Goal: Communication & Community: Answer question/provide support

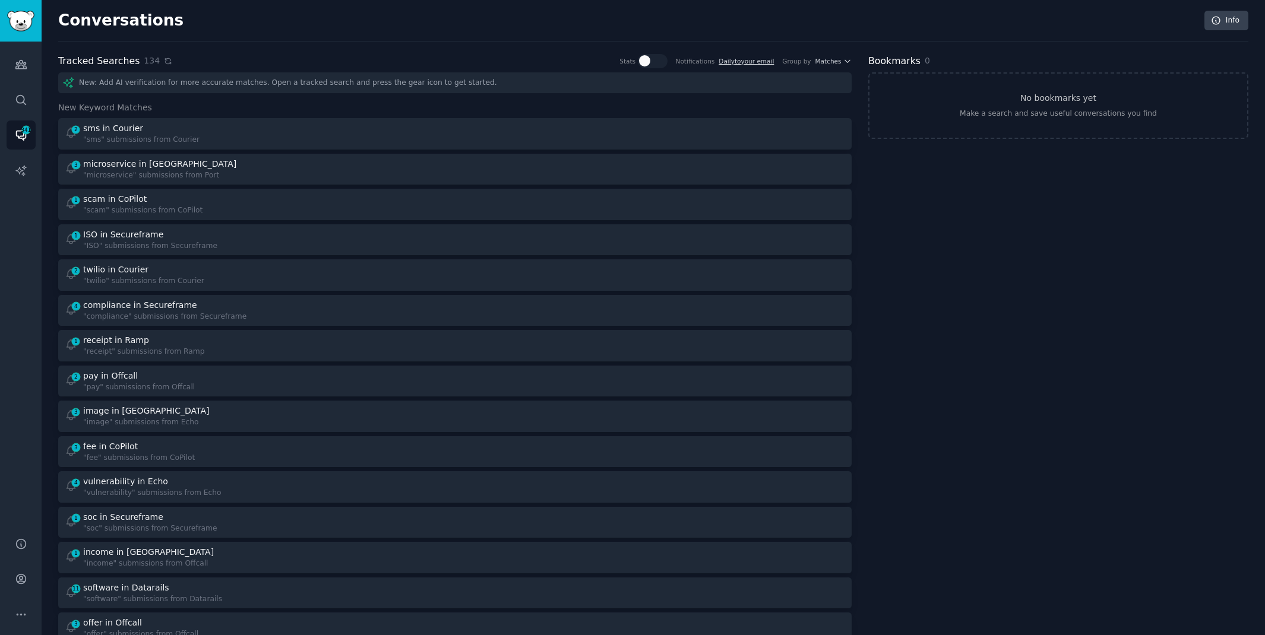
click at [164, 62] on icon at bounding box center [168, 61] width 8 height 8
click at [165, 58] on icon at bounding box center [168, 61] width 8 height 8
click at [164, 59] on icon at bounding box center [168, 61] width 8 height 8
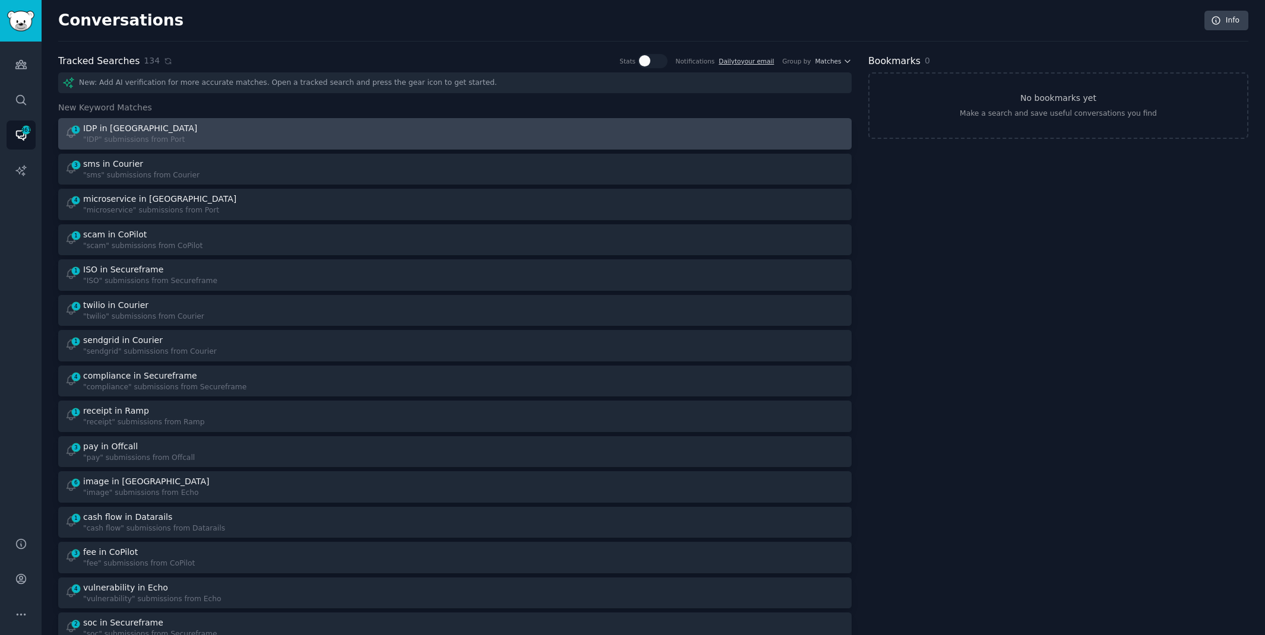
click at [559, 131] on div at bounding box center [654, 133] width 382 height 23
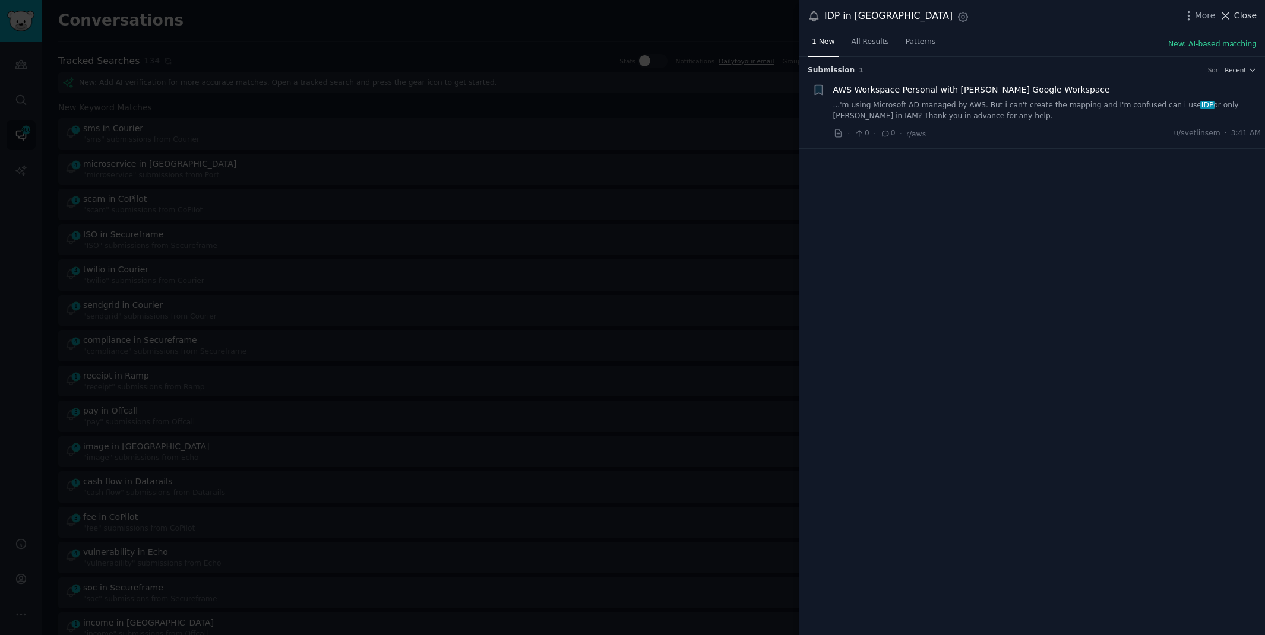
click at [1231, 15] on icon at bounding box center [1225, 16] width 12 height 12
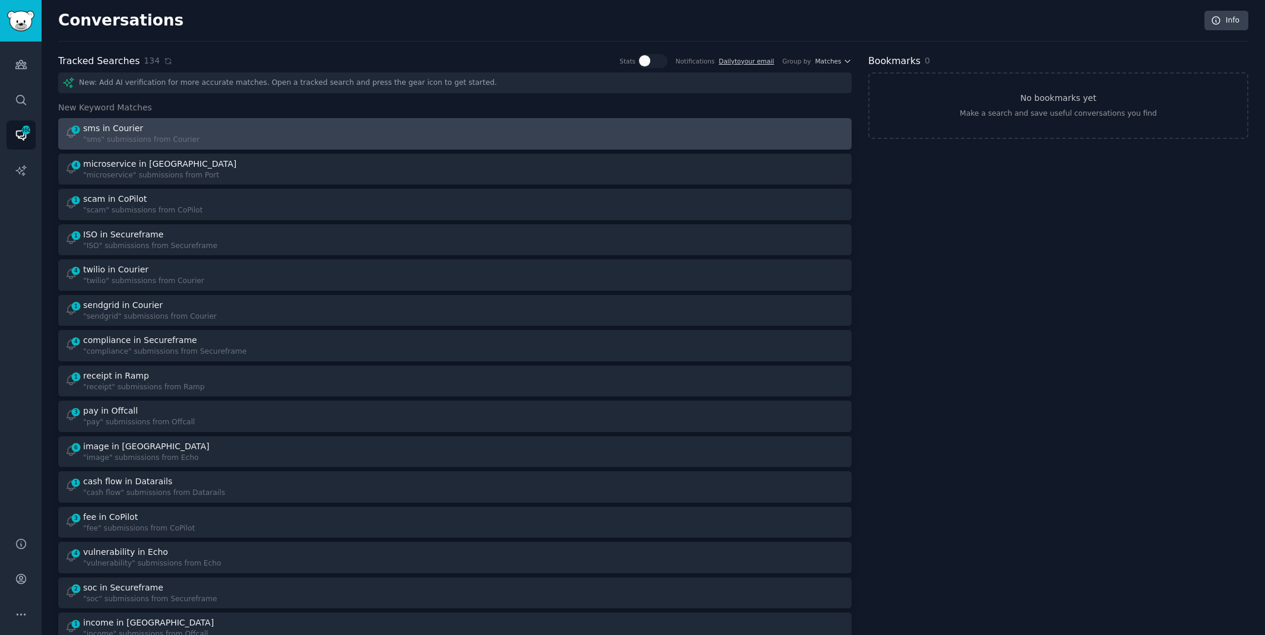
click at [179, 141] on div ""sms" submissions from Courier" at bounding box center [141, 140] width 116 height 11
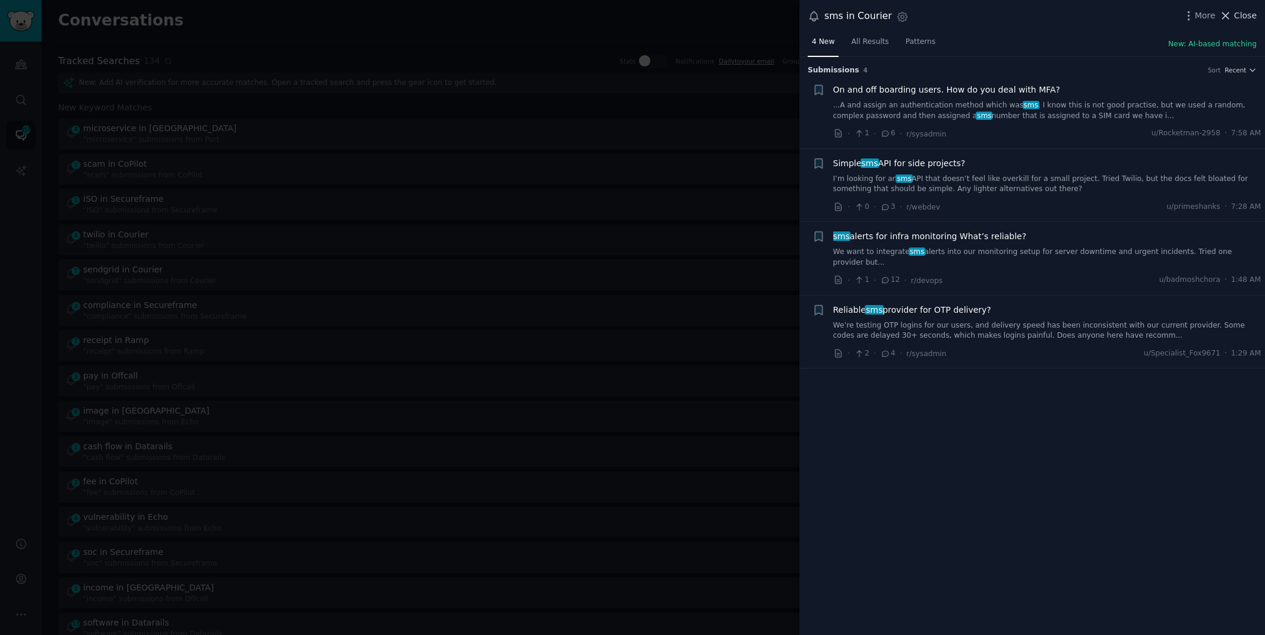
click at [1239, 17] on span "Close" at bounding box center [1245, 16] width 23 height 12
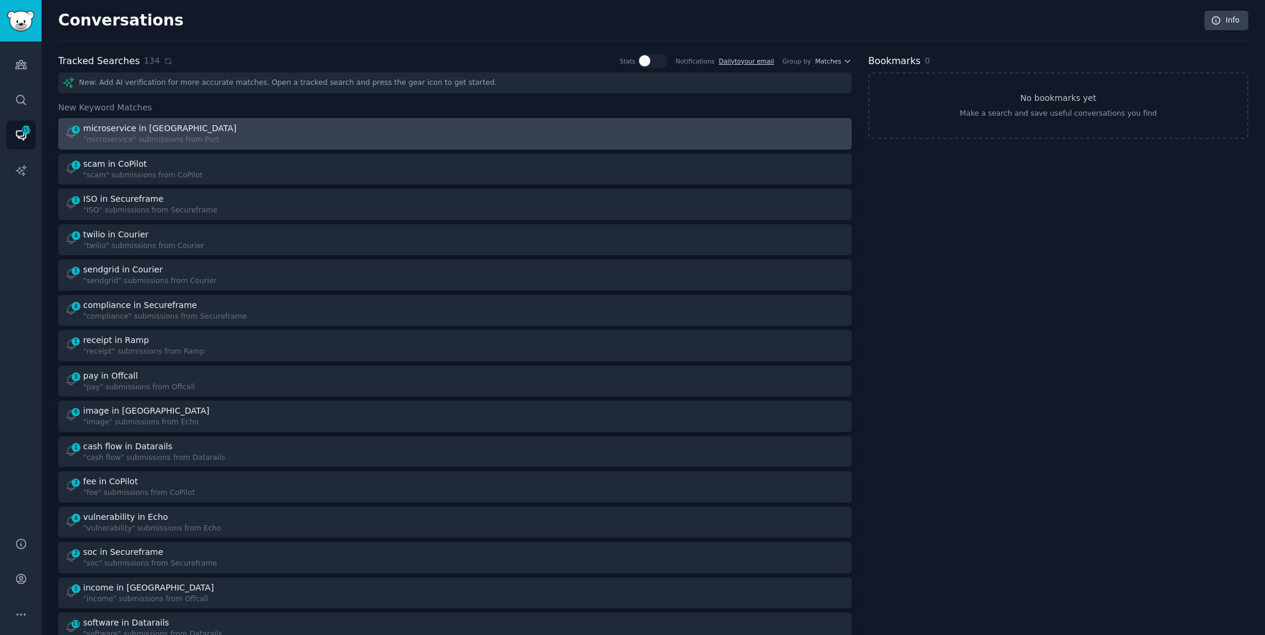
click at [409, 140] on div "4 microservice in Port "microservice" submissions from [GEOGRAPHIC_DATA]" at bounding box center [256, 133] width 382 height 23
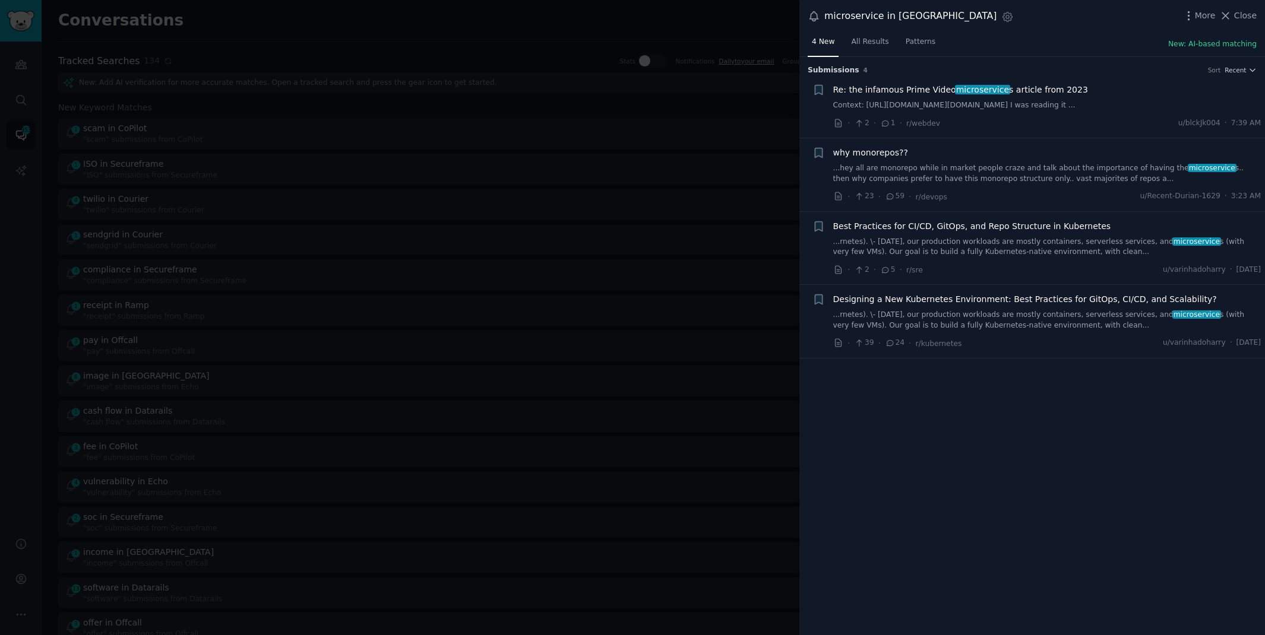
click at [1002, 257] on link "...rnetes). \- [DATE], our production workloads are mostly containers, serverle…" at bounding box center [1047, 247] width 428 height 21
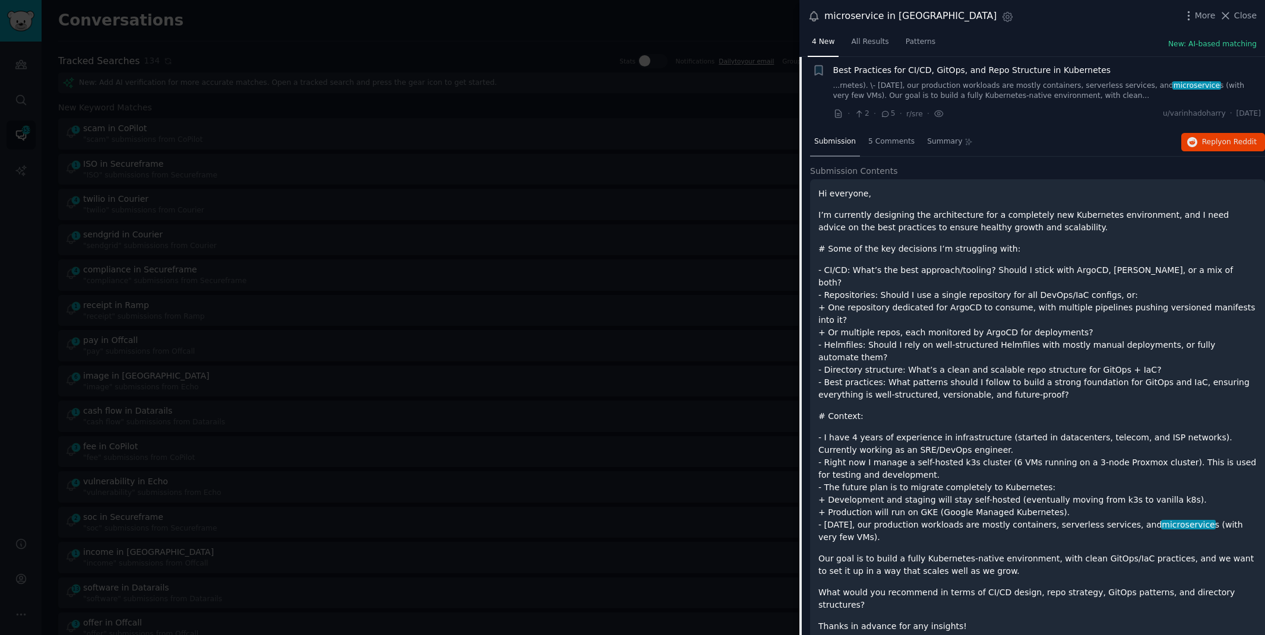
scroll to position [164, 0]
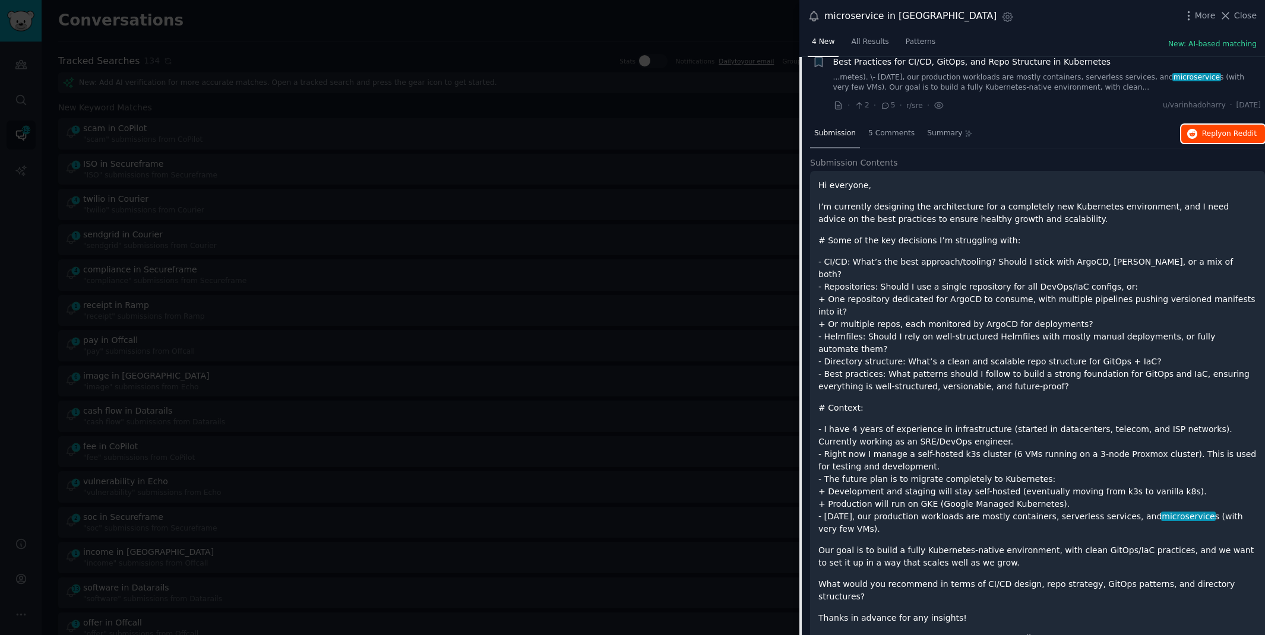
click at [1214, 139] on span "Reply on Reddit" at bounding box center [1229, 134] width 55 height 11
click at [321, 19] on div at bounding box center [632, 317] width 1265 height 635
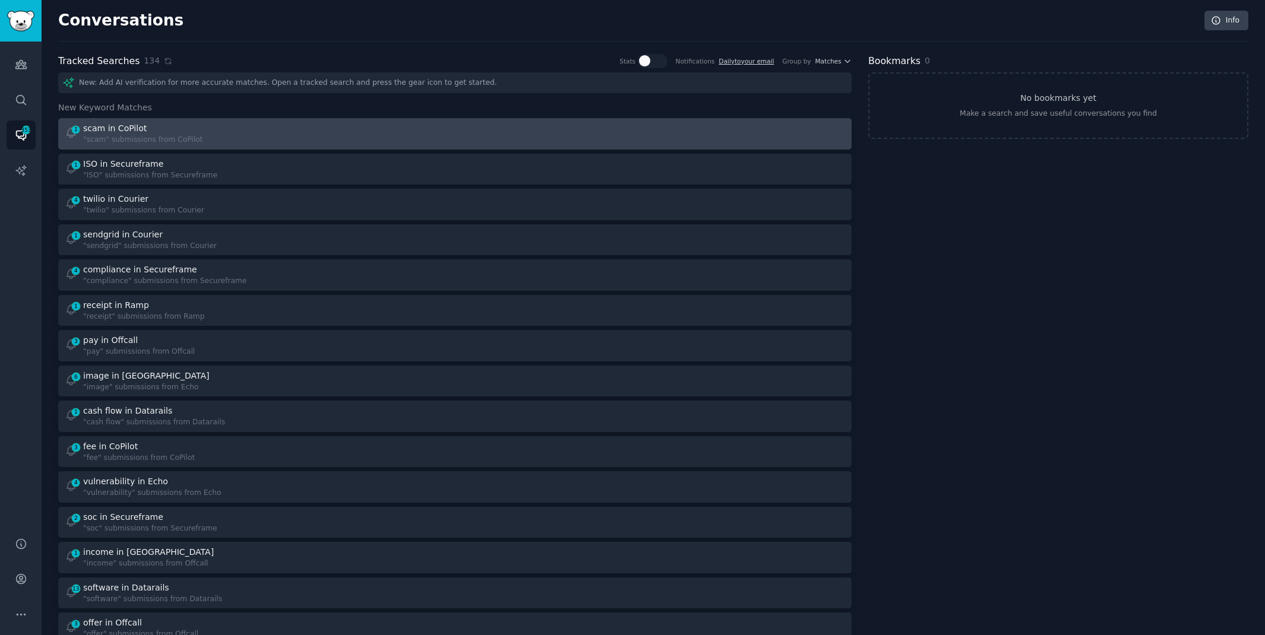
click at [206, 137] on div "1 scam in CoPilot "scam" submissions from CoPilot" at bounding box center [256, 133] width 382 height 23
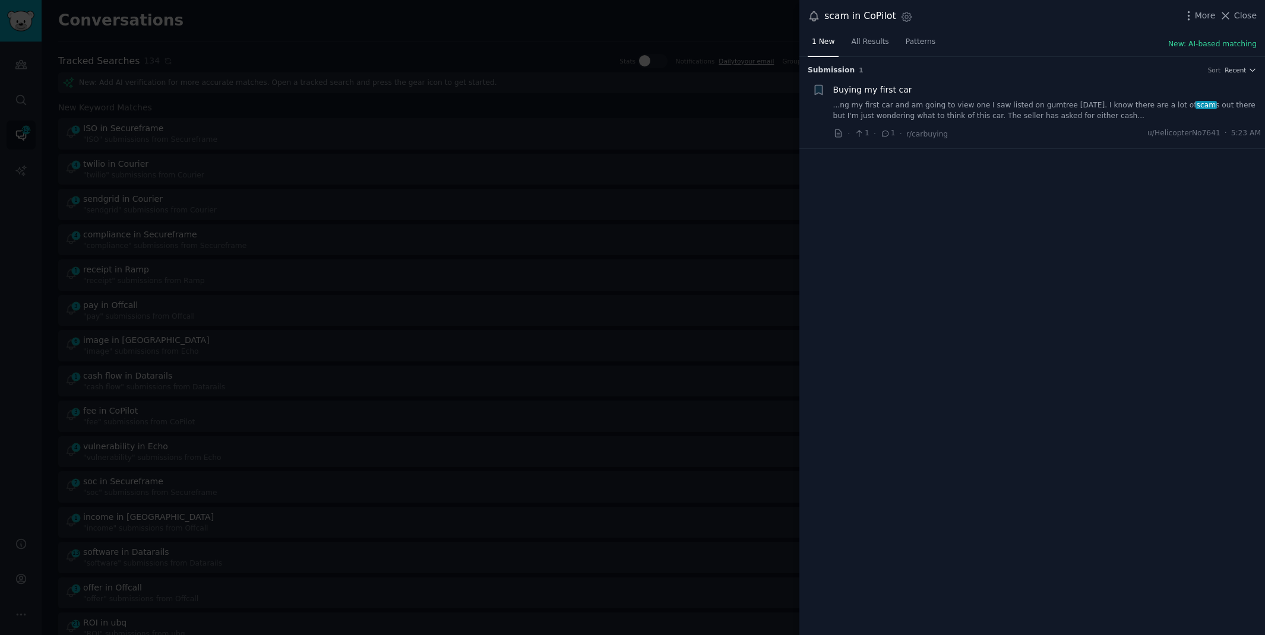
click at [1055, 107] on link "...ng my first car and am going to view one I saw listed on gumtree [DATE]. I k…" at bounding box center [1047, 110] width 428 height 21
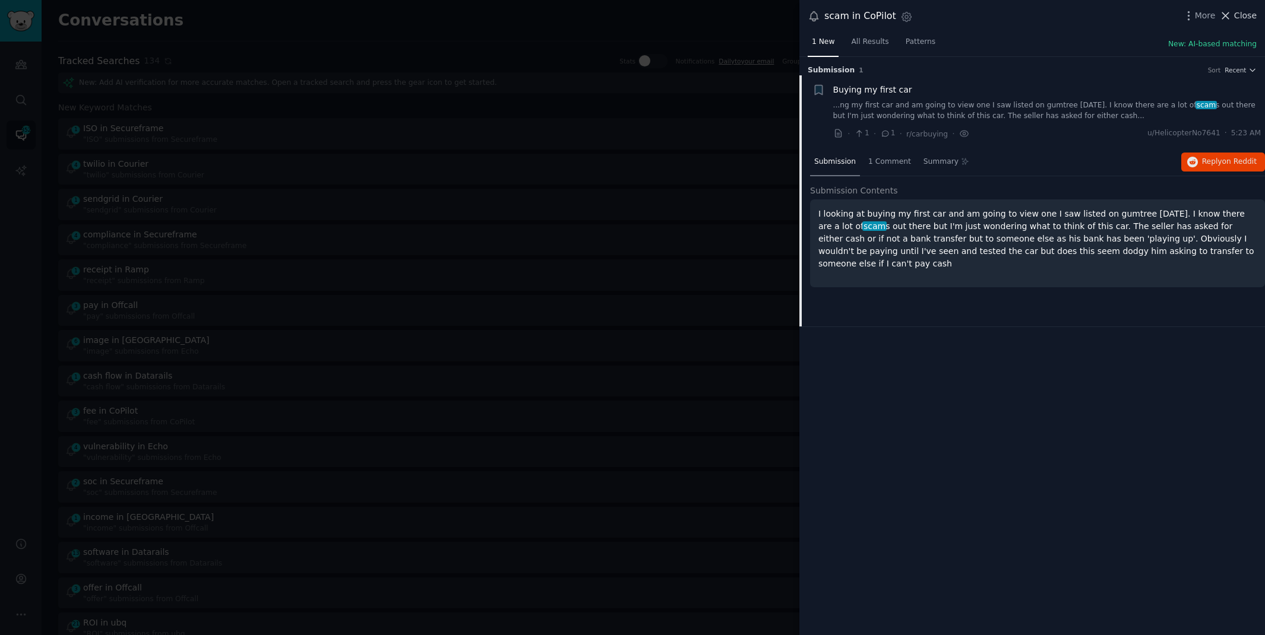
click at [1233, 13] on button "Close" at bounding box center [1237, 16] width 37 height 12
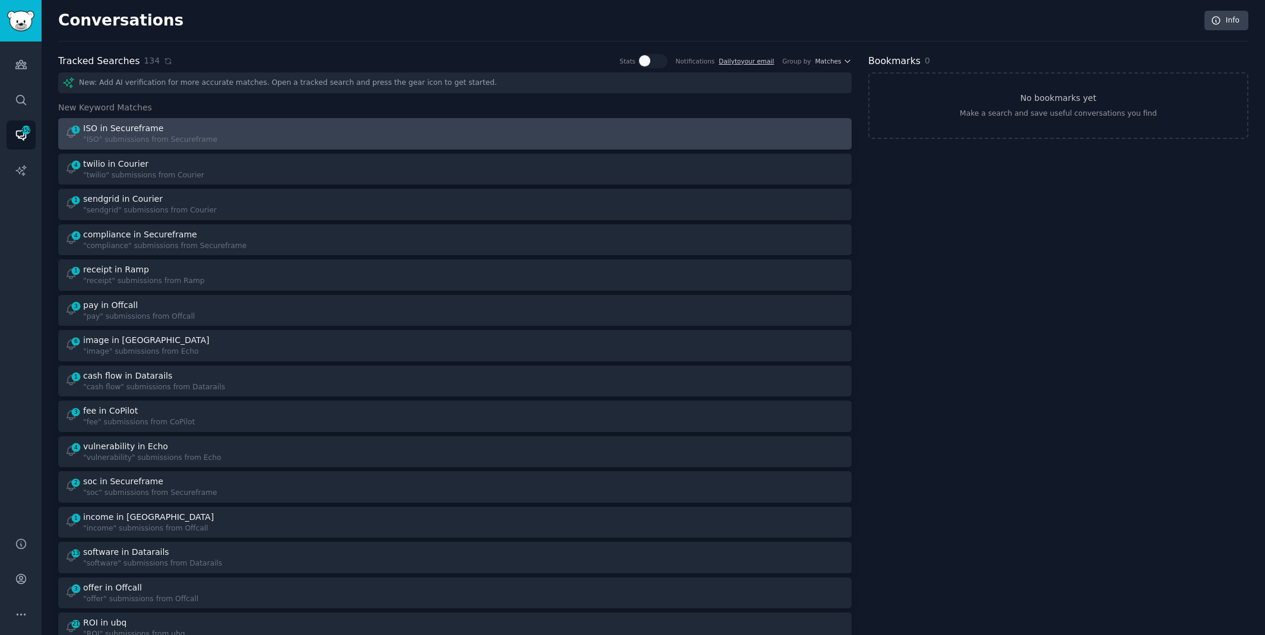
click at [389, 126] on div "1 ISO in Secureframe "ISO" submissions from Secureframe" at bounding box center [256, 133] width 382 height 23
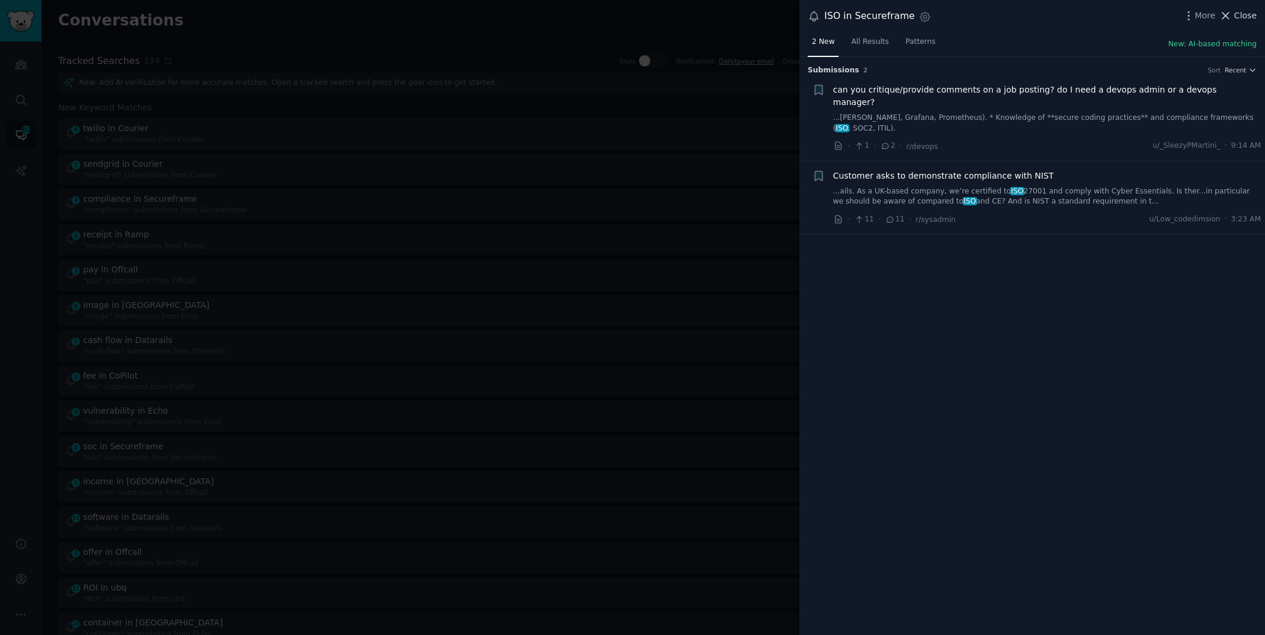
click at [1238, 13] on span "Close" at bounding box center [1245, 16] width 23 height 12
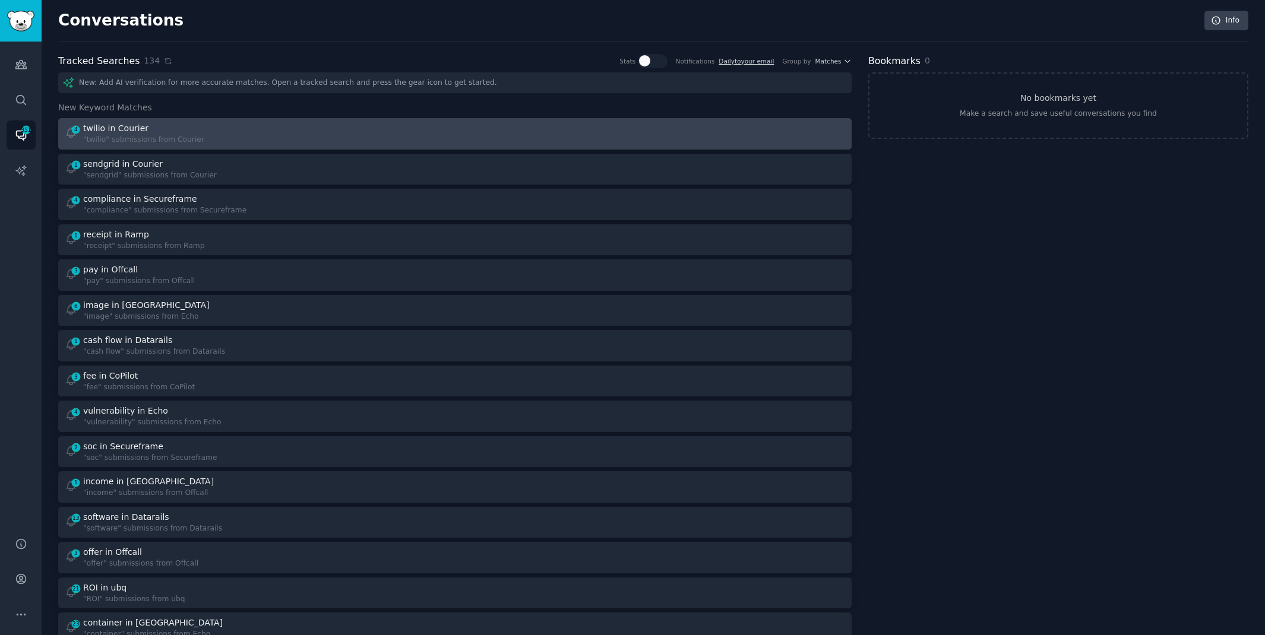
click at [490, 135] on div at bounding box center [654, 133] width 382 height 23
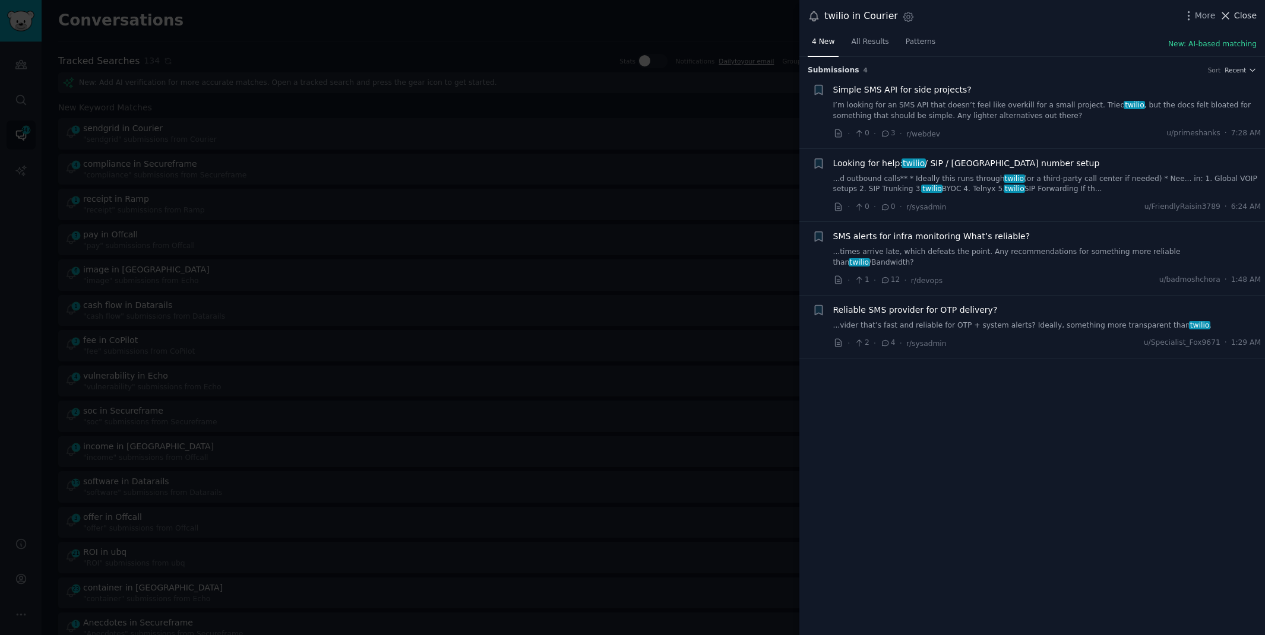
click at [1244, 19] on span "Close" at bounding box center [1245, 16] width 23 height 12
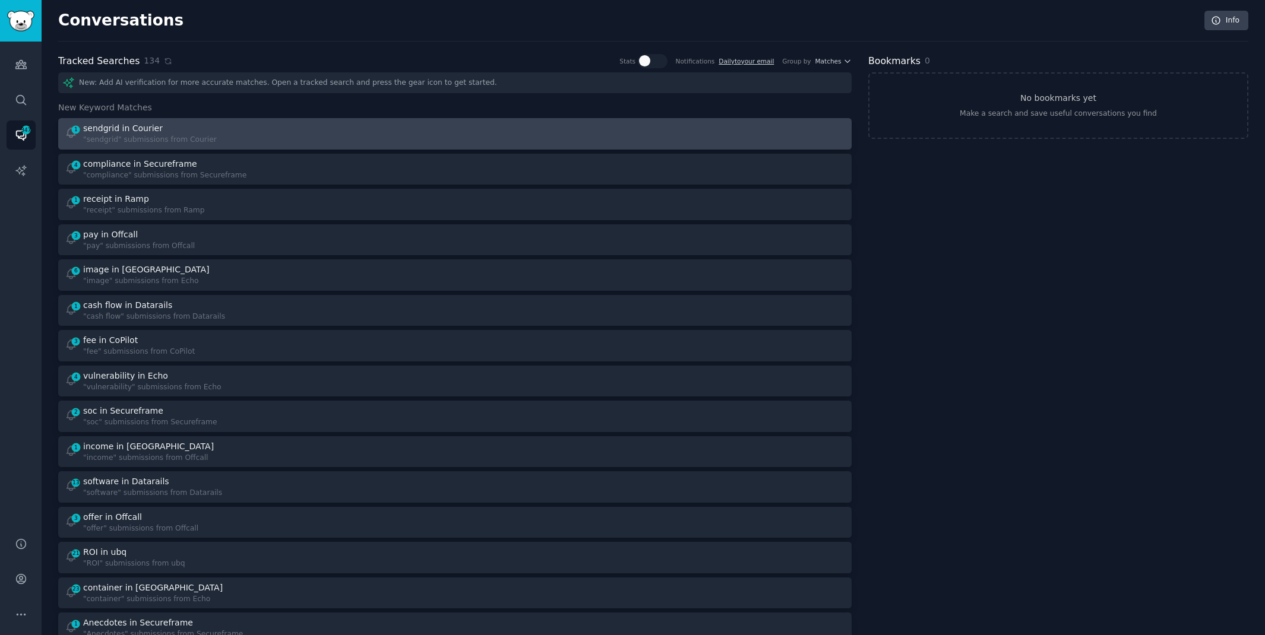
click at [368, 146] on link "1 sendgrid in Courier "sendgrid" submissions from Courier" at bounding box center [454, 133] width 793 height 31
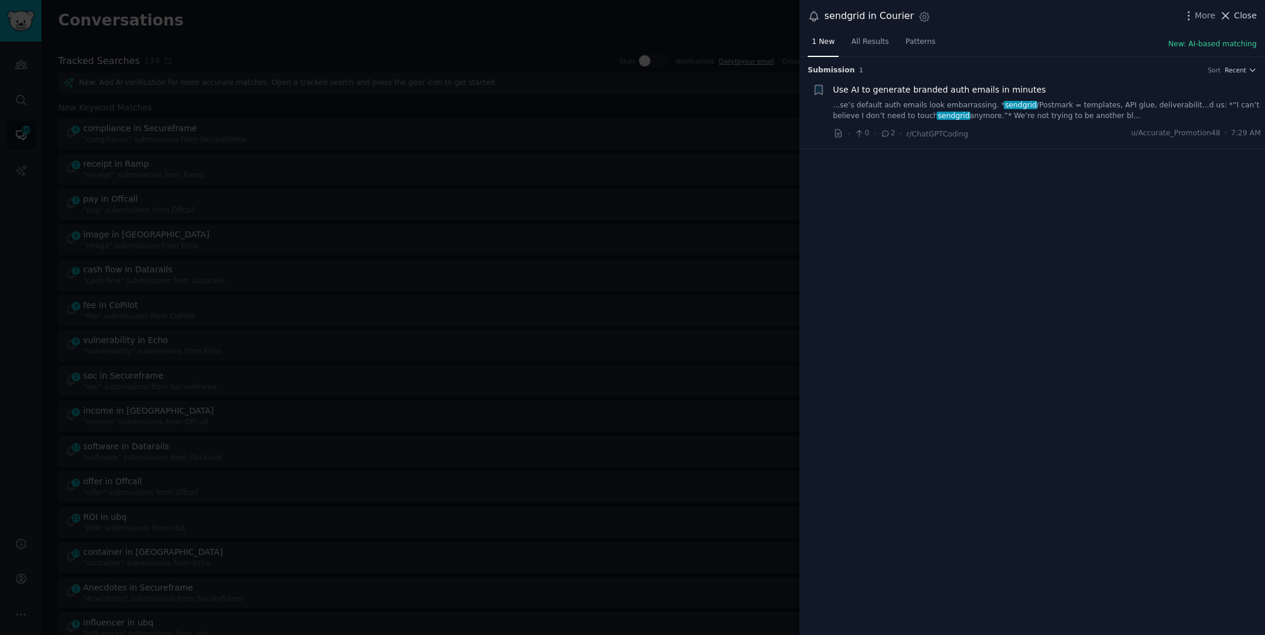
click at [1244, 13] on span "Close" at bounding box center [1245, 16] width 23 height 12
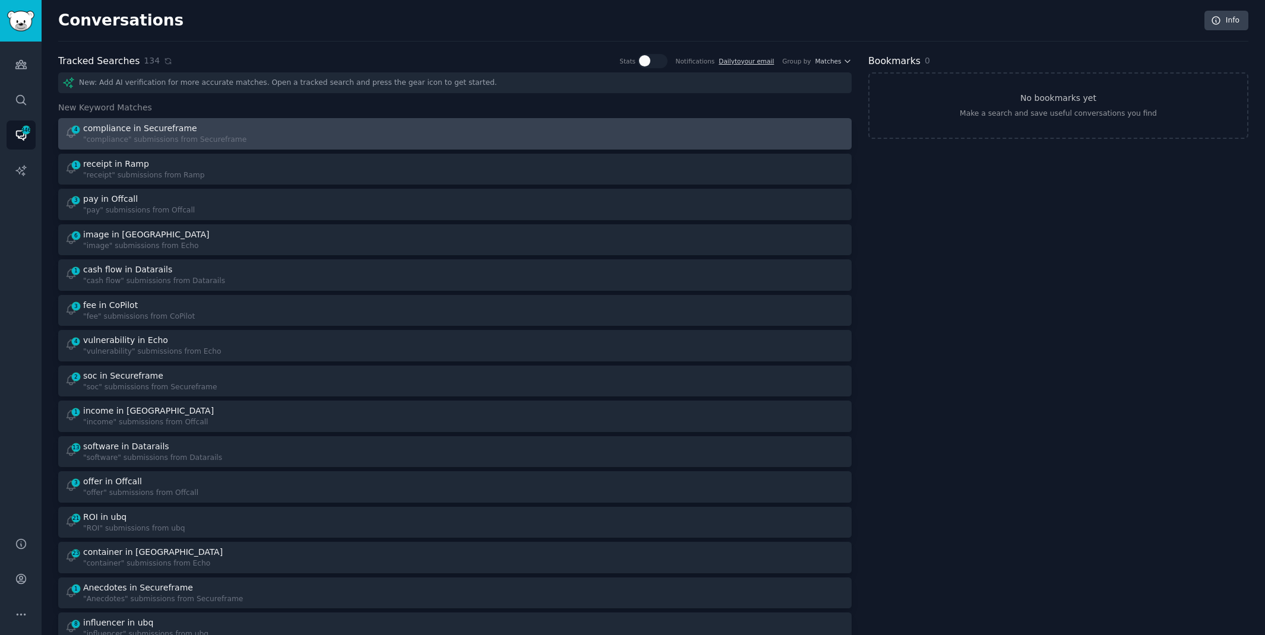
click at [550, 122] on div at bounding box center [654, 133] width 382 height 23
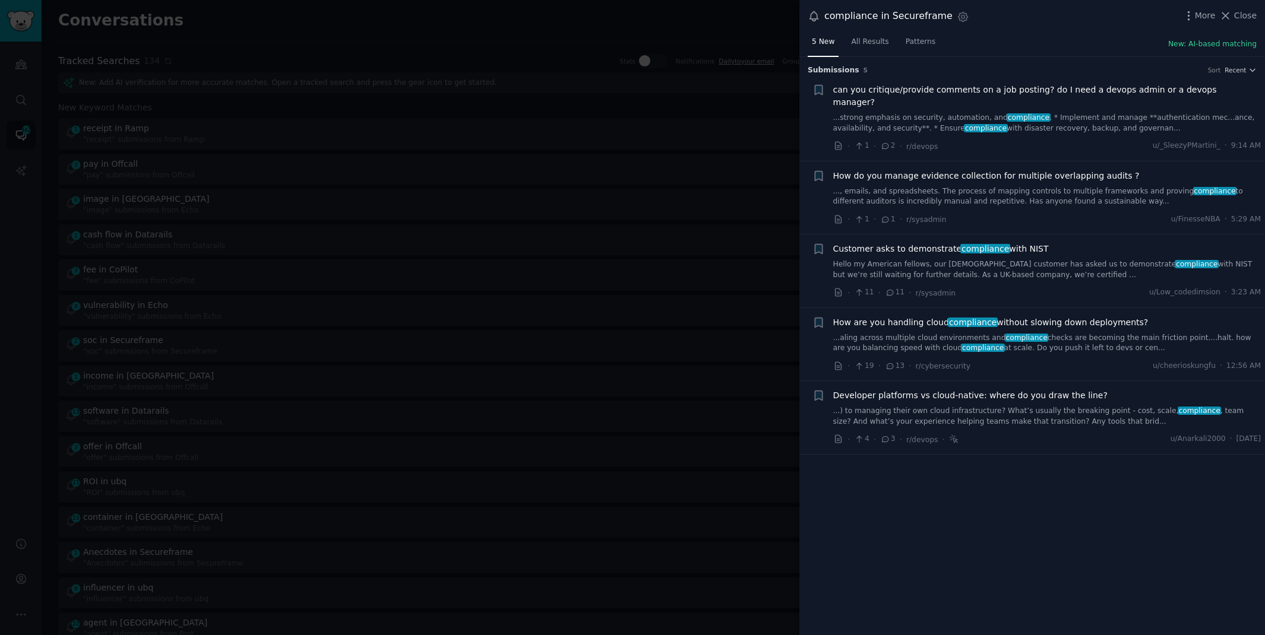
click at [1074, 186] on link "..., emails, and spreadsheets. The process of mapping controls to multiple fram…" at bounding box center [1047, 196] width 428 height 21
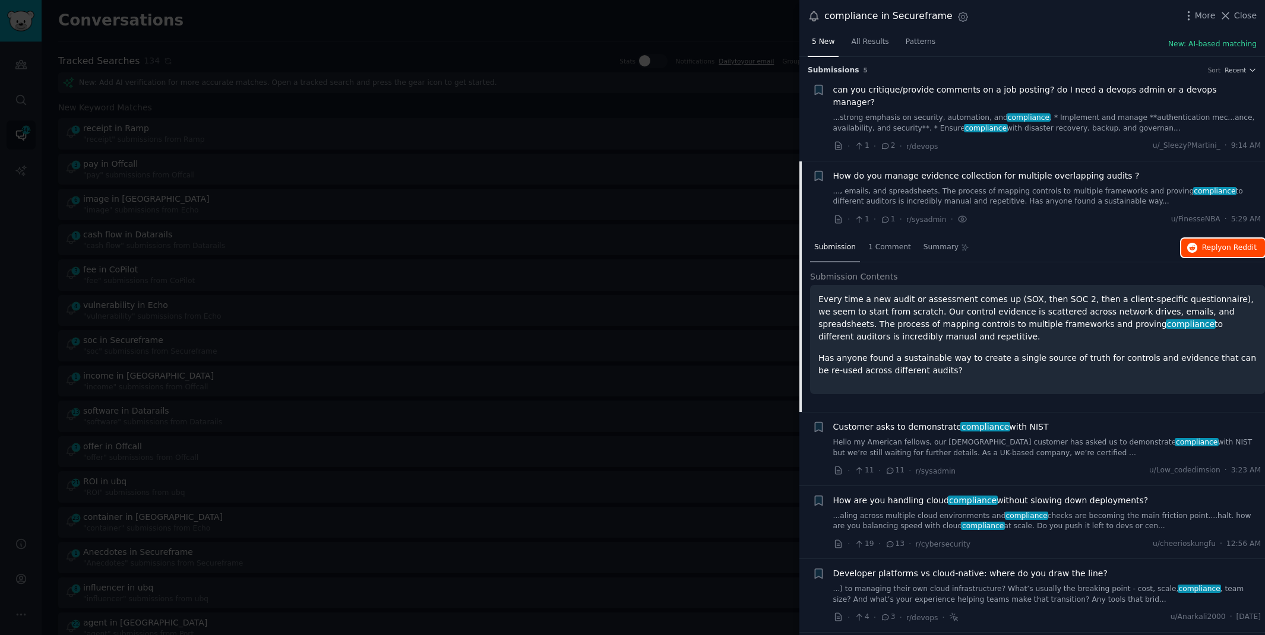
click at [1217, 243] on span "Reply on Reddit" at bounding box center [1229, 248] width 55 height 11
click at [1236, 17] on span "Close" at bounding box center [1245, 16] width 23 height 12
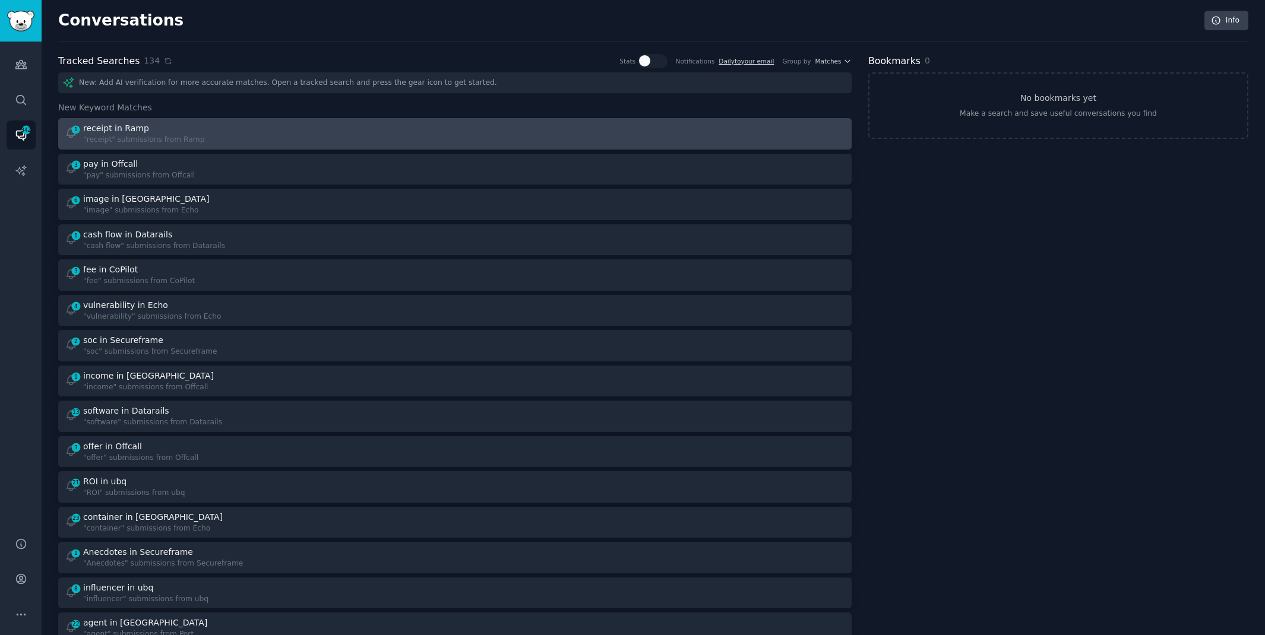
click at [490, 144] on div at bounding box center [654, 133] width 382 height 23
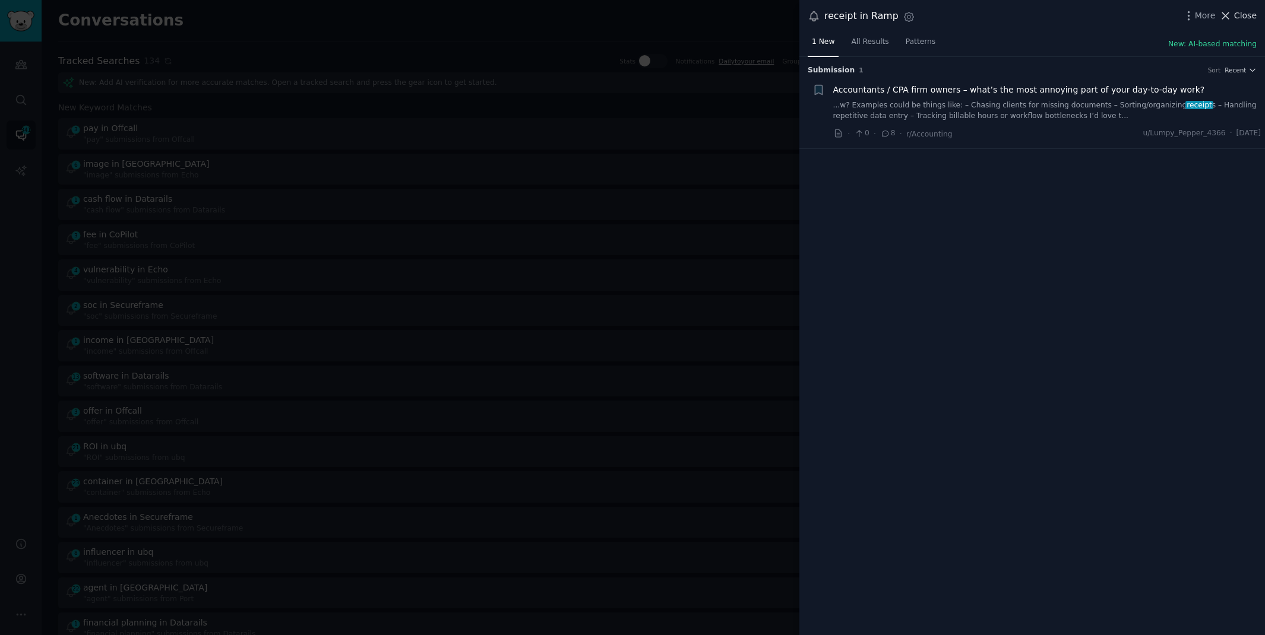
click at [1232, 15] on icon at bounding box center [1225, 16] width 12 height 12
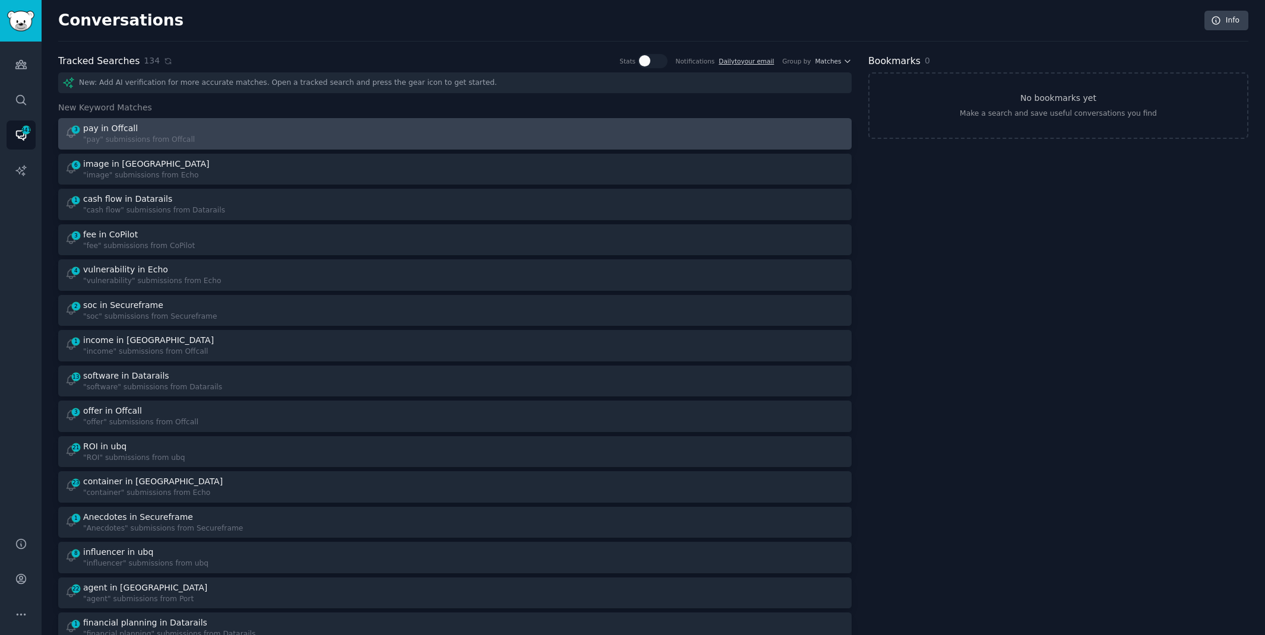
click at [540, 141] on div at bounding box center [654, 133] width 382 height 23
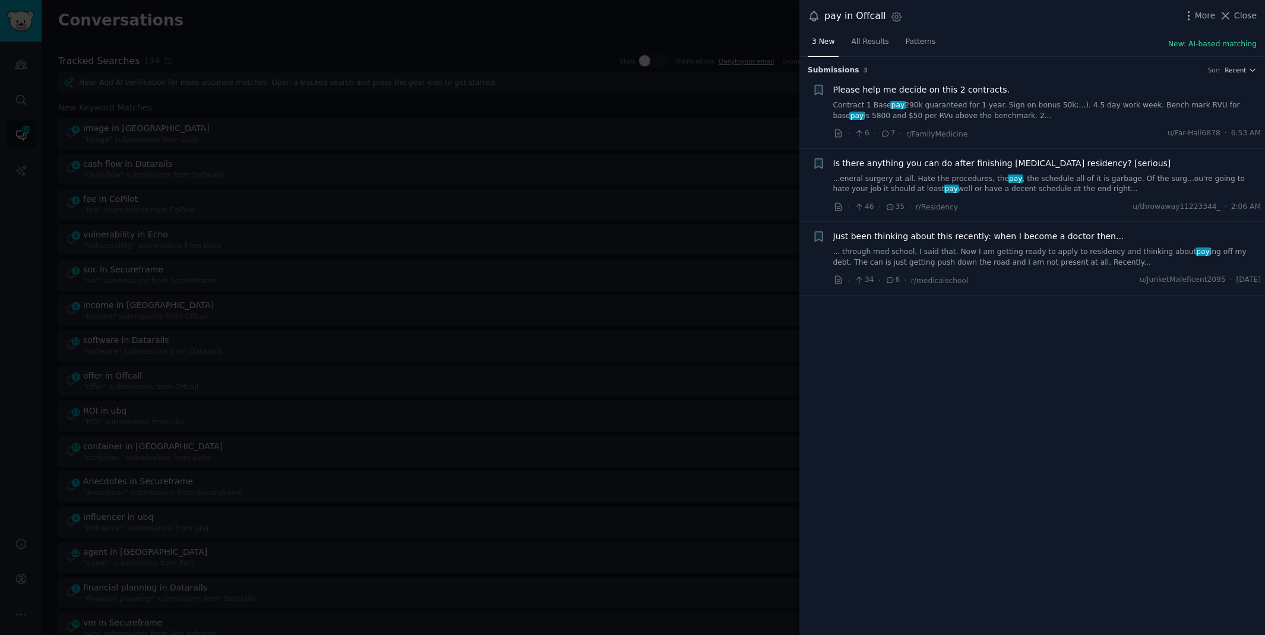
click at [919, 103] on link "Contract 1 Base pay 290k guaranteed for 1 year. Sign on bonus 50k;...). 4.5 day…" at bounding box center [1047, 110] width 428 height 21
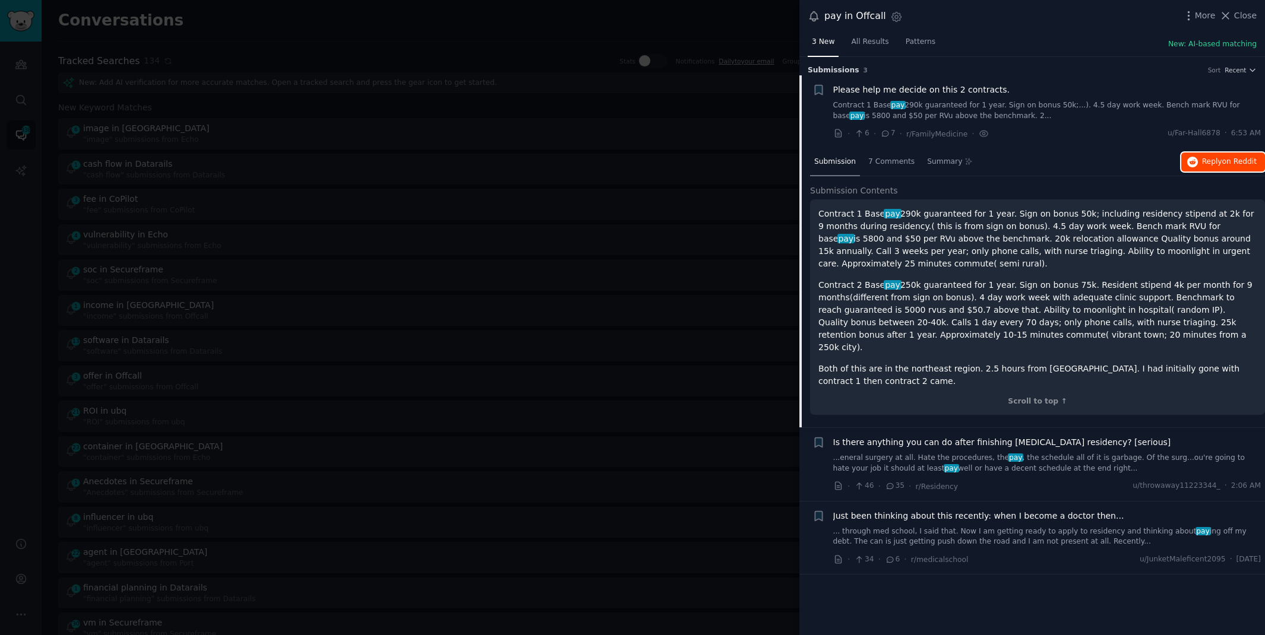
click at [1225, 167] on button "Reply on Reddit" at bounding box center [1223, 162] width 84 height 19
click at [514, 24] on div at bounding box center [632, 317] width 1265 height 635
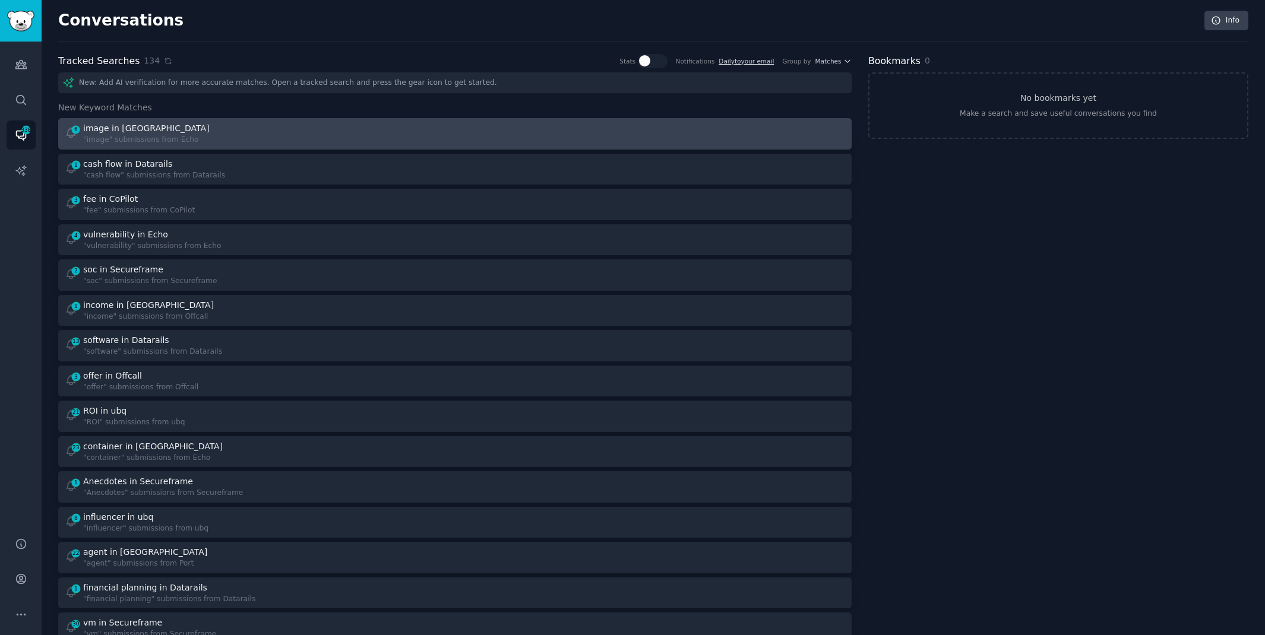
click at [321, 132] on div "6 image in Echo "image" submissions from Echo" at bounding box center [256, 133] width 382 height 23
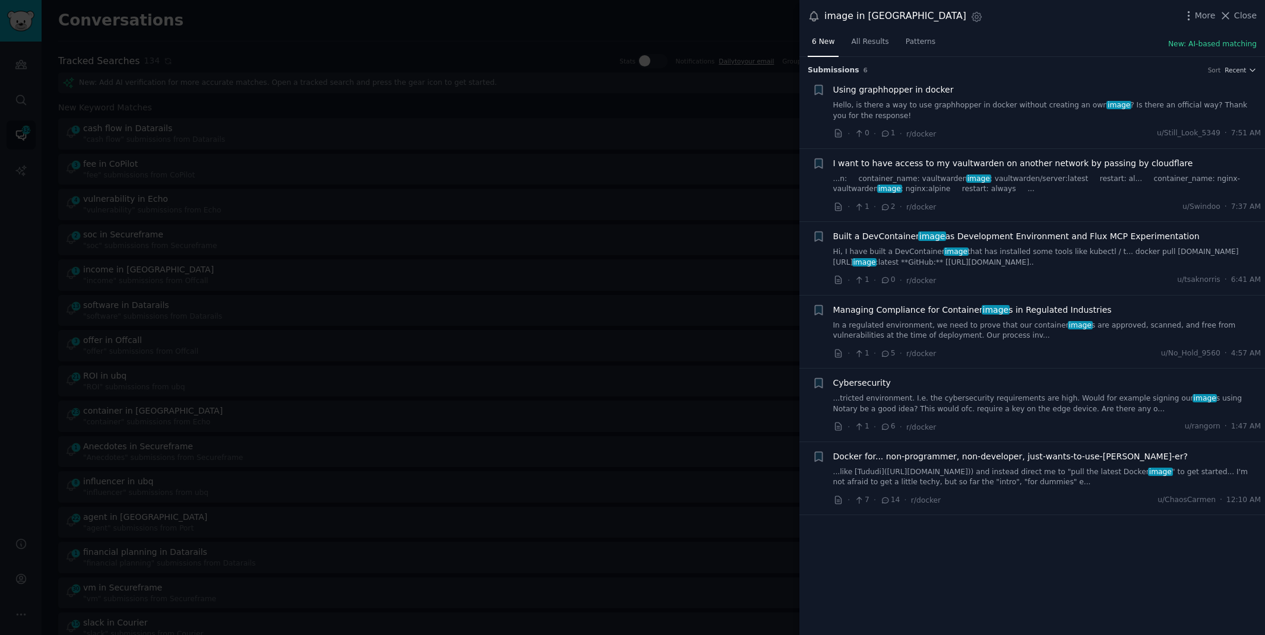
click at [958, 404] on link "...tricted environment. I.e. the cybersecurity requirements are high. Would for…" at bounding box center [1047, 404] width 428 height 21
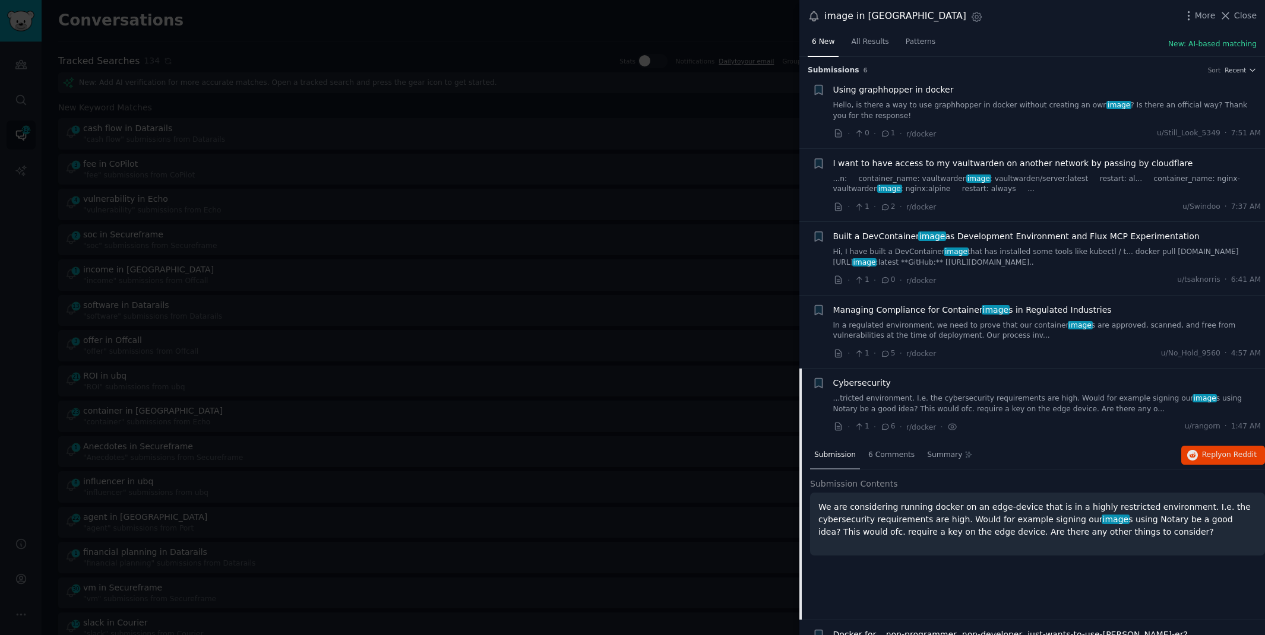
scroll to position [56, 0]
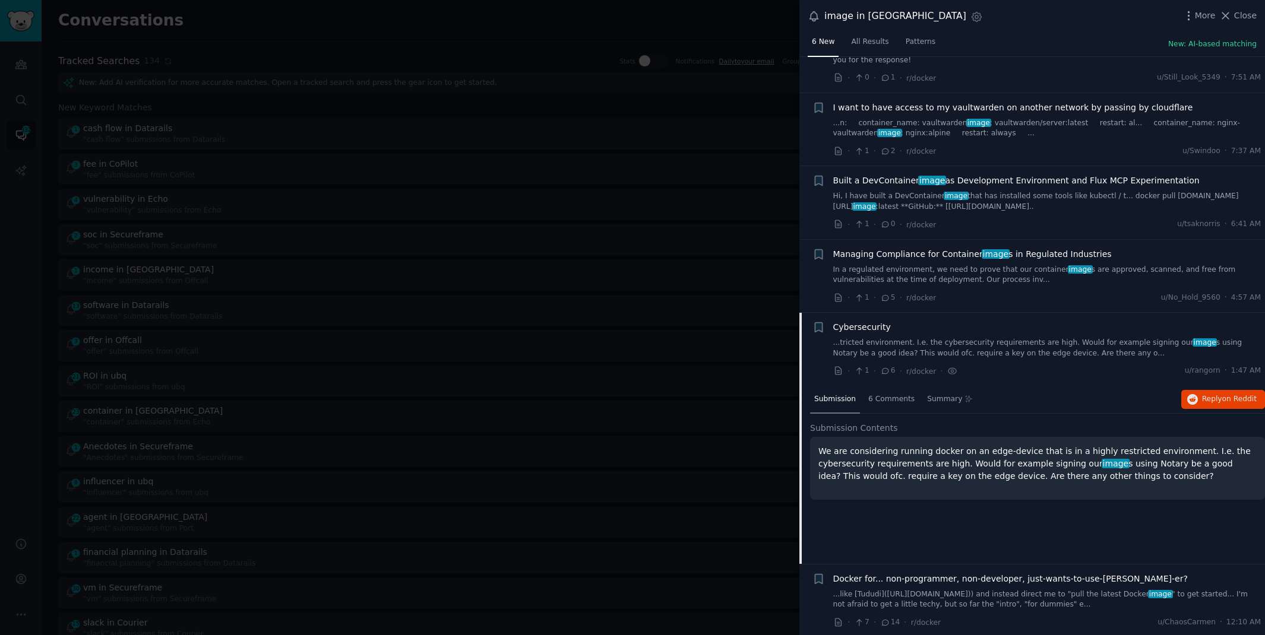
click at [954, 277] on link "In a regulated environment, we need to prove that our container image s are app…" at bounding box center [1047, 275] width 428 height 21
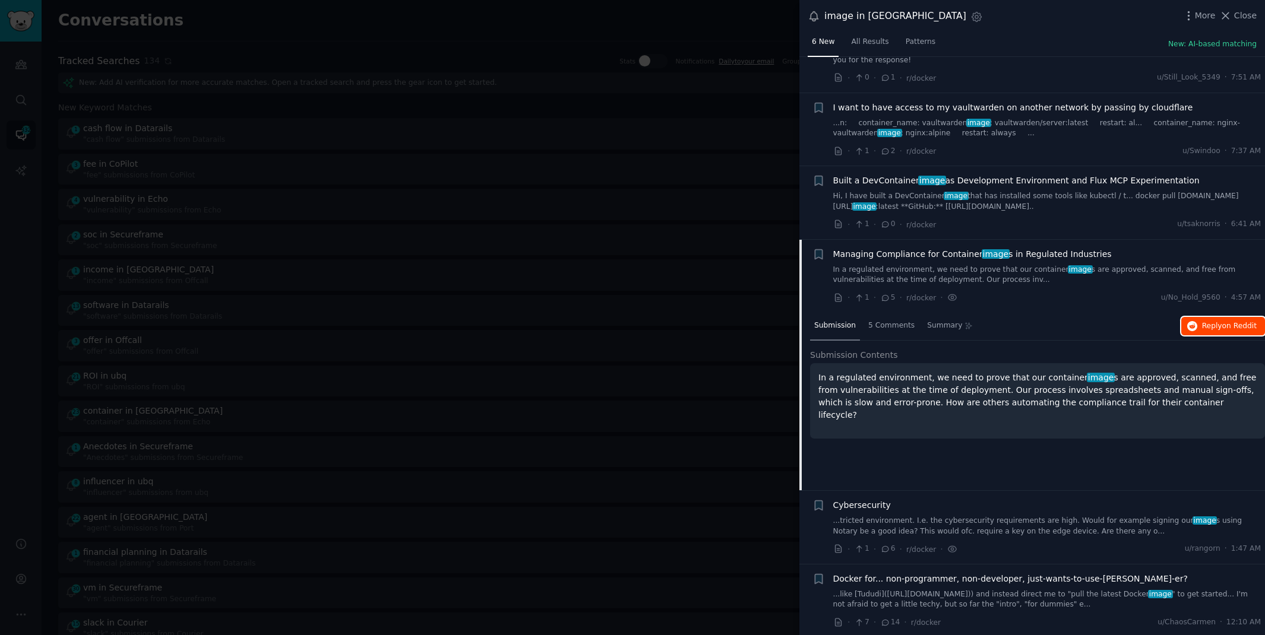
click at [1208, 318] on button "Reply on Reddit" at bounding box center [1223, 326] width 84 height 19
